Goal: Find specific page/section: Find specific page/section

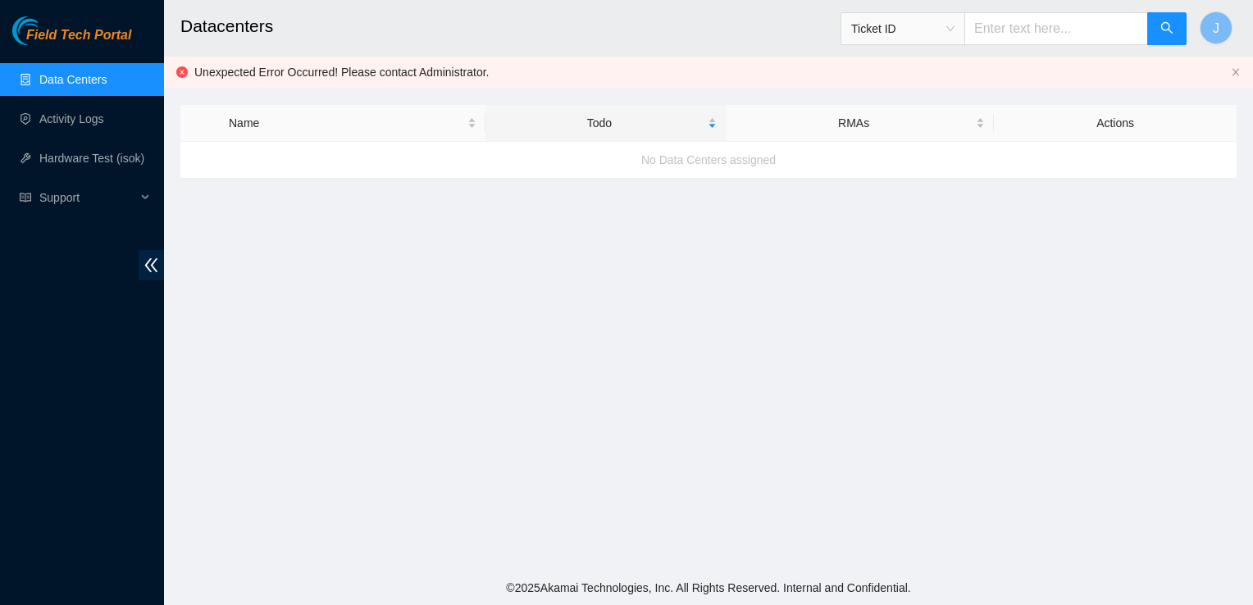
click at [80, 77] on link "Data Centers" at bounding box center [72, 79] width 67 height 13
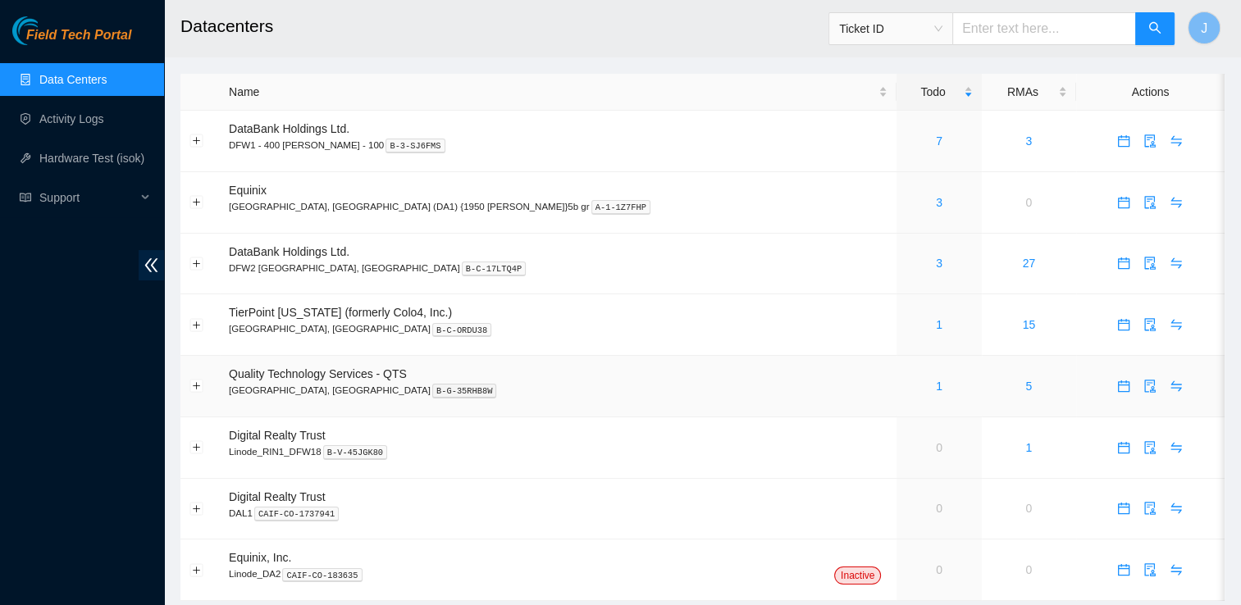
drag, startPoint x: 886, startPoint y: 379, endPoint x: 903, endPoint y: 402, distance: 28.7
click at [982, 402] on td "5" at bounding box center [1029, 387] width 94 height 62
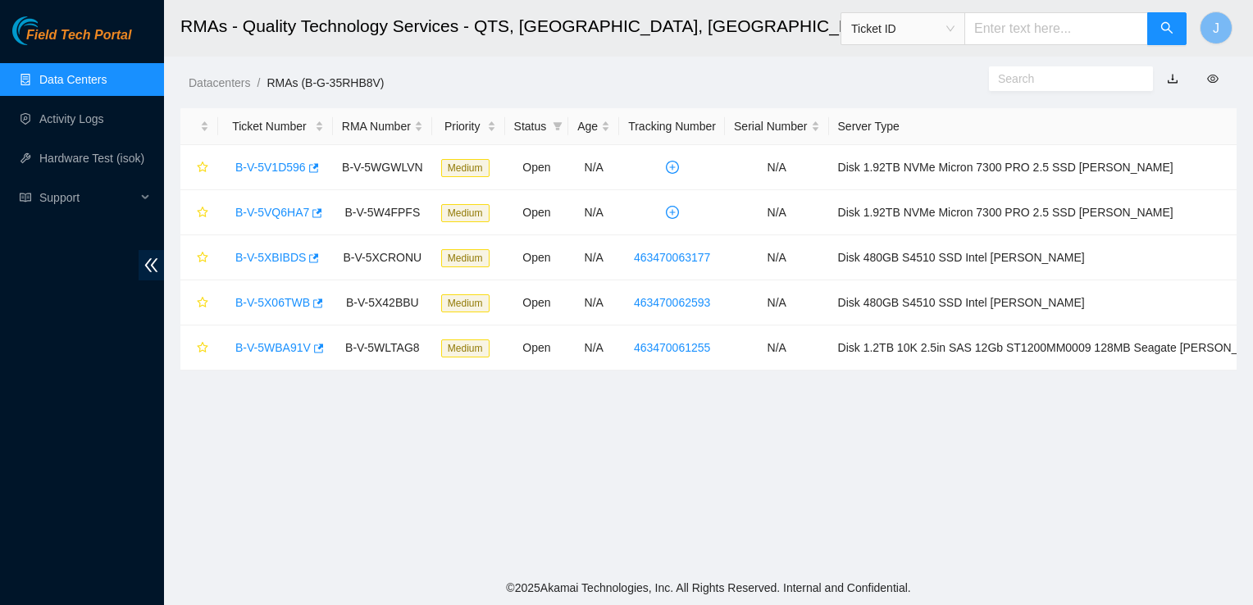
click at [107, 74] on link "Data Centers" at bounding box center [72, 79] width 67 height 13
